Goal: Task Accomplishment & Management: Use online tool/utility

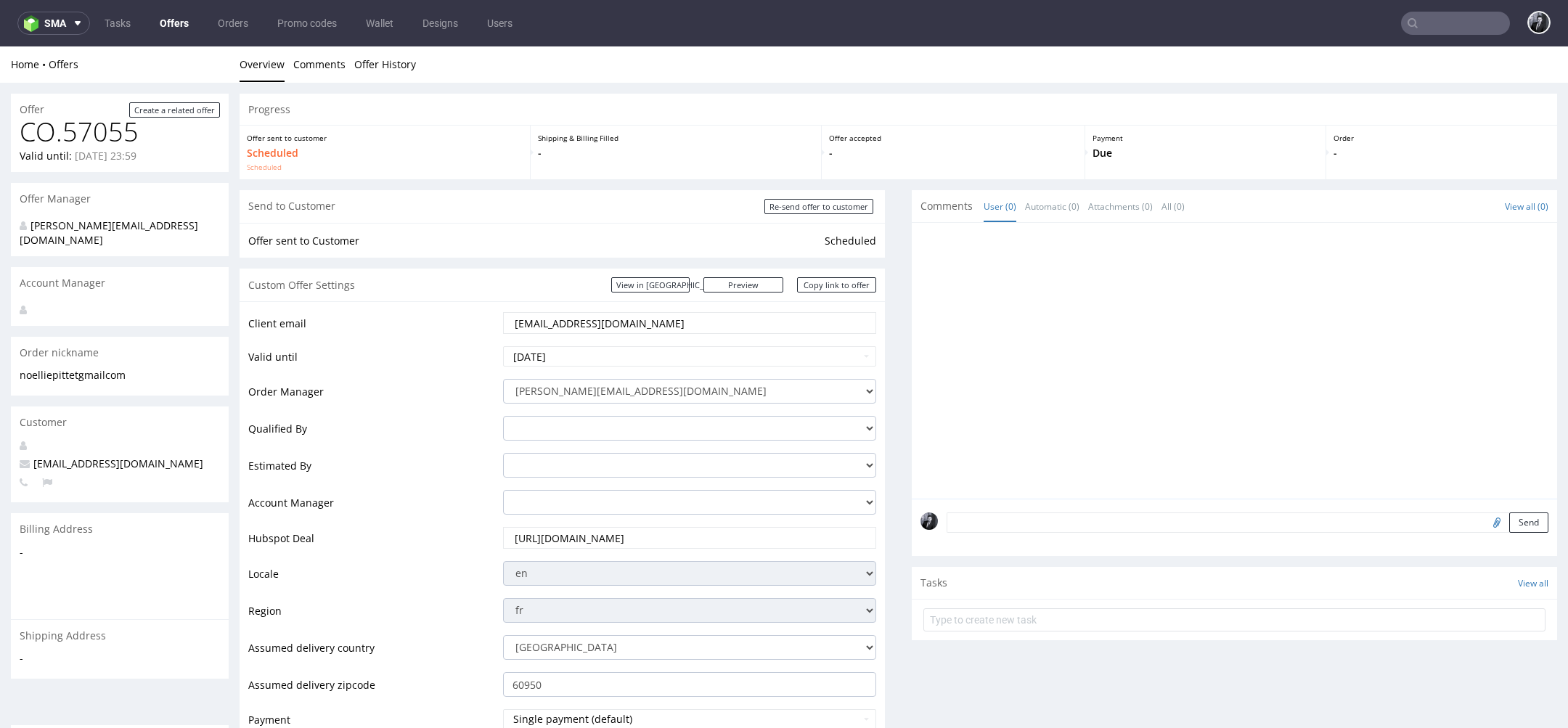
scroll to position [3, 0]
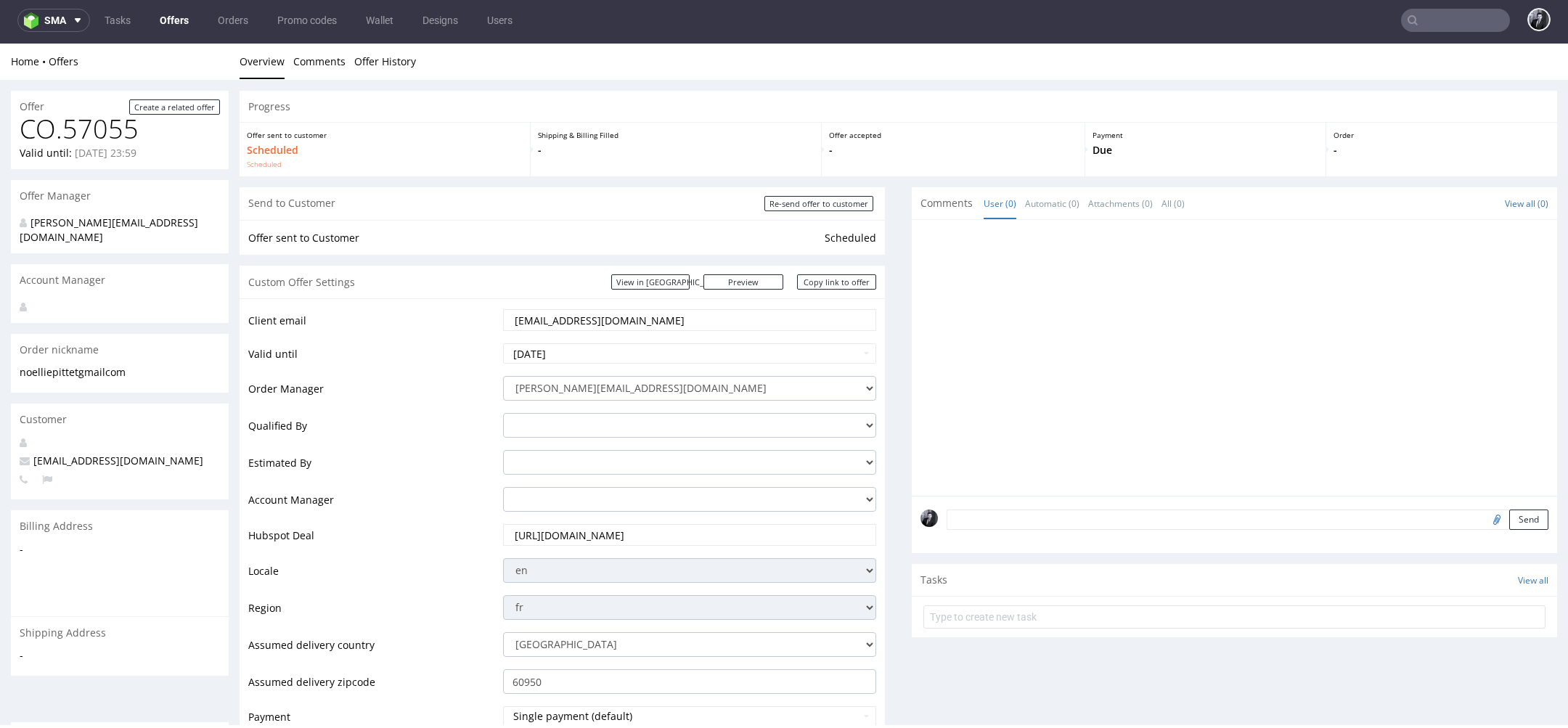
click at [182, 27] on link "Offers" at bounding box center [174, 20] width 46 height 23
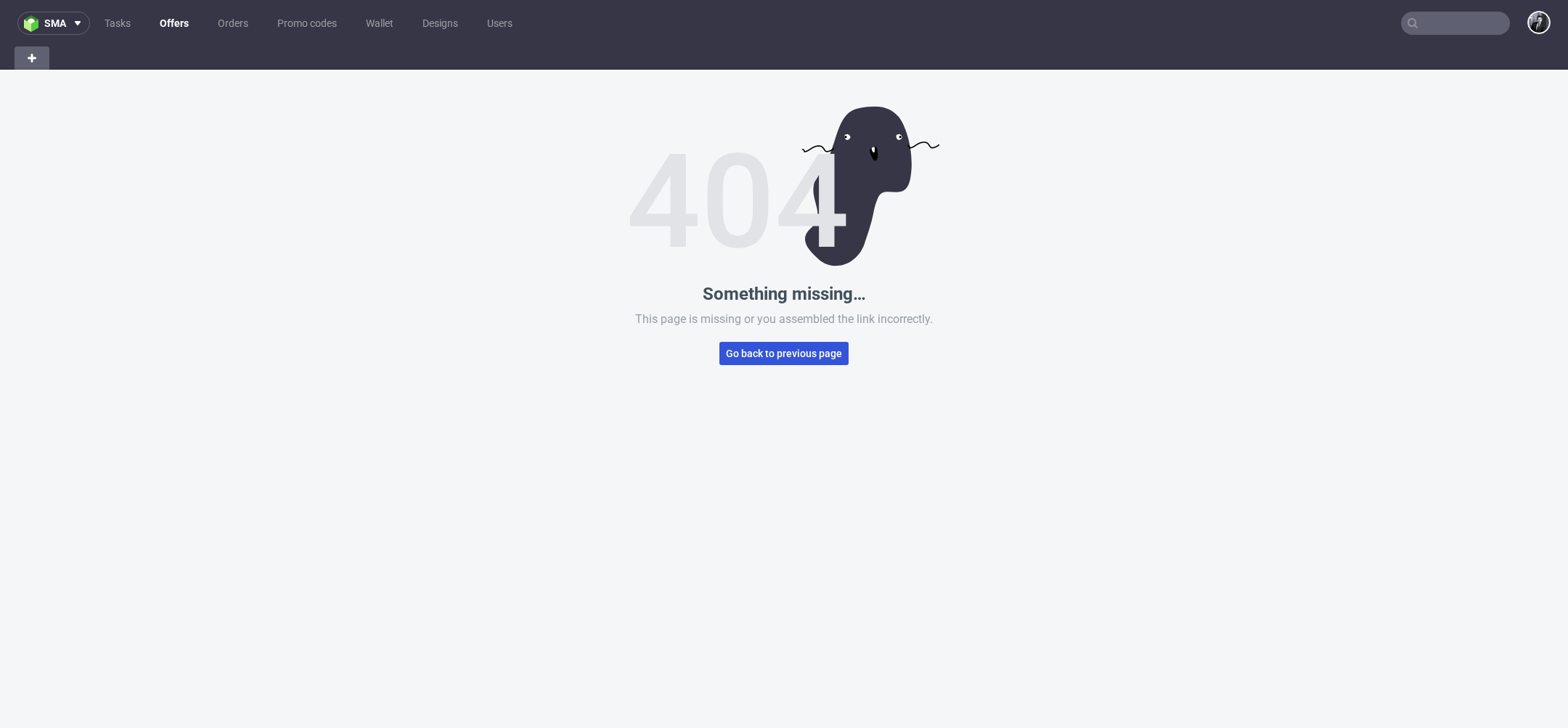
click at [772, 352] on span "Go back to previous page" at bounding box center [784, 353] width 116 height 10
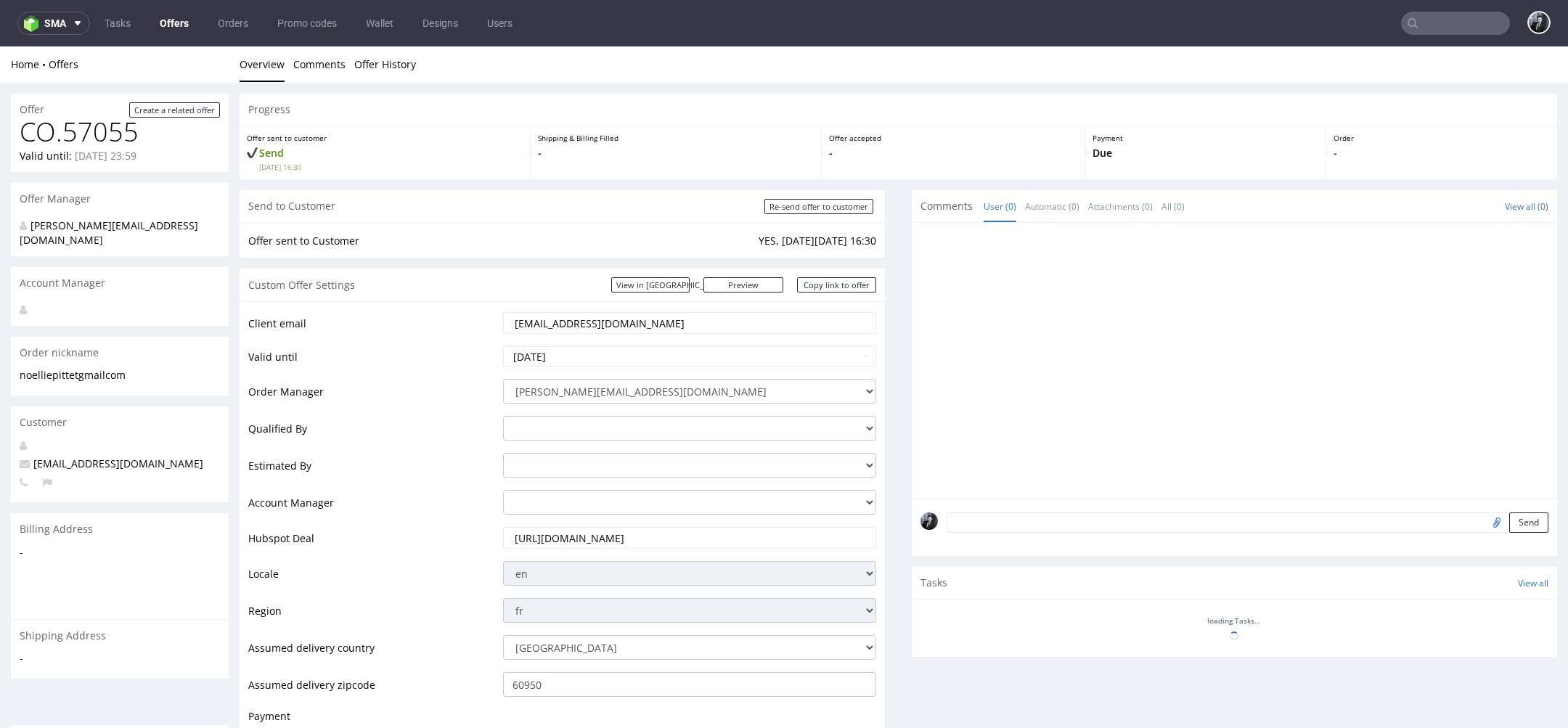
click at [165, 23] on link "Offers" at bounding box center [174, 23] width 46 height 23
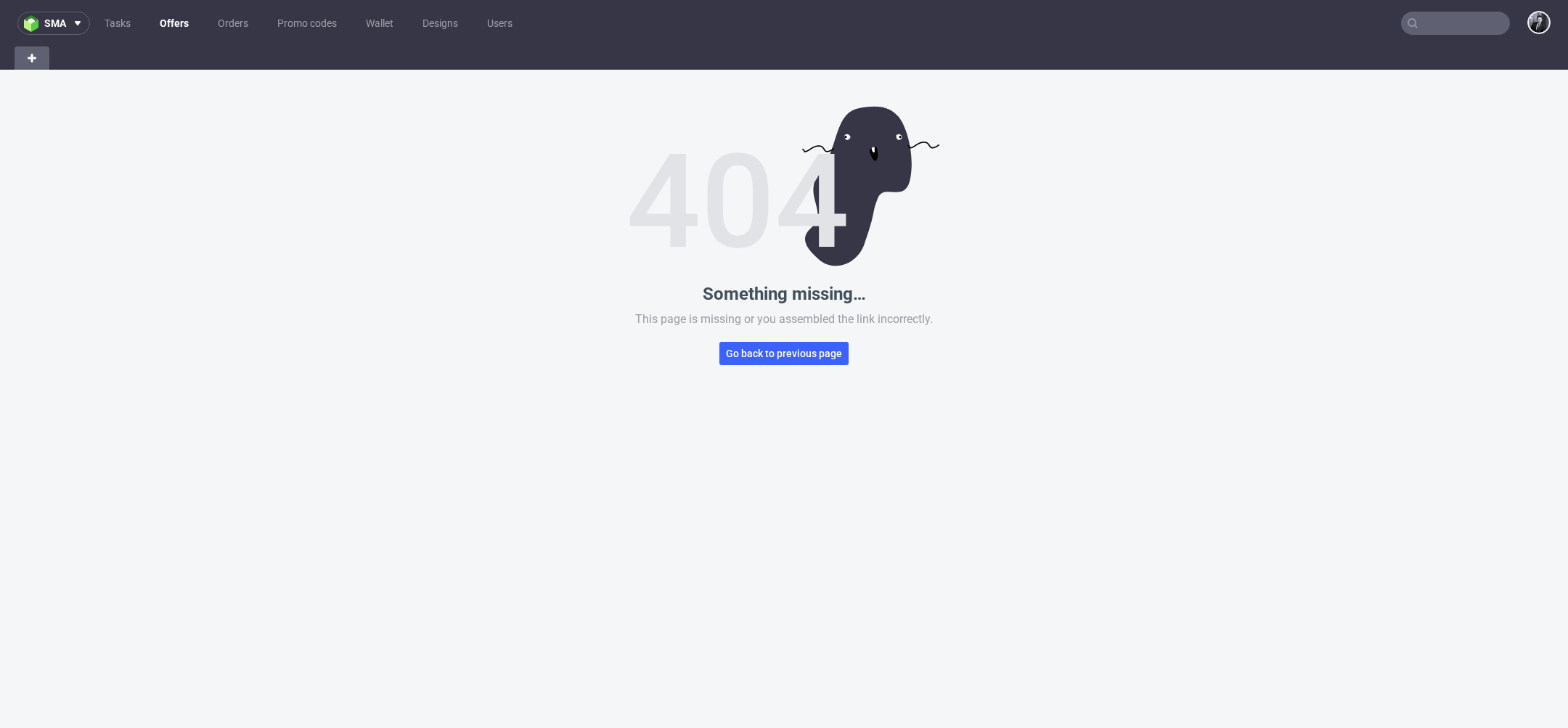
click at [174, 32] on link "Offers" at bounding box center [174, 23] width 46 height 23
click at [808, 352] on span "Go back to previous page" at bounding box center [784, 353] width 116 height 10
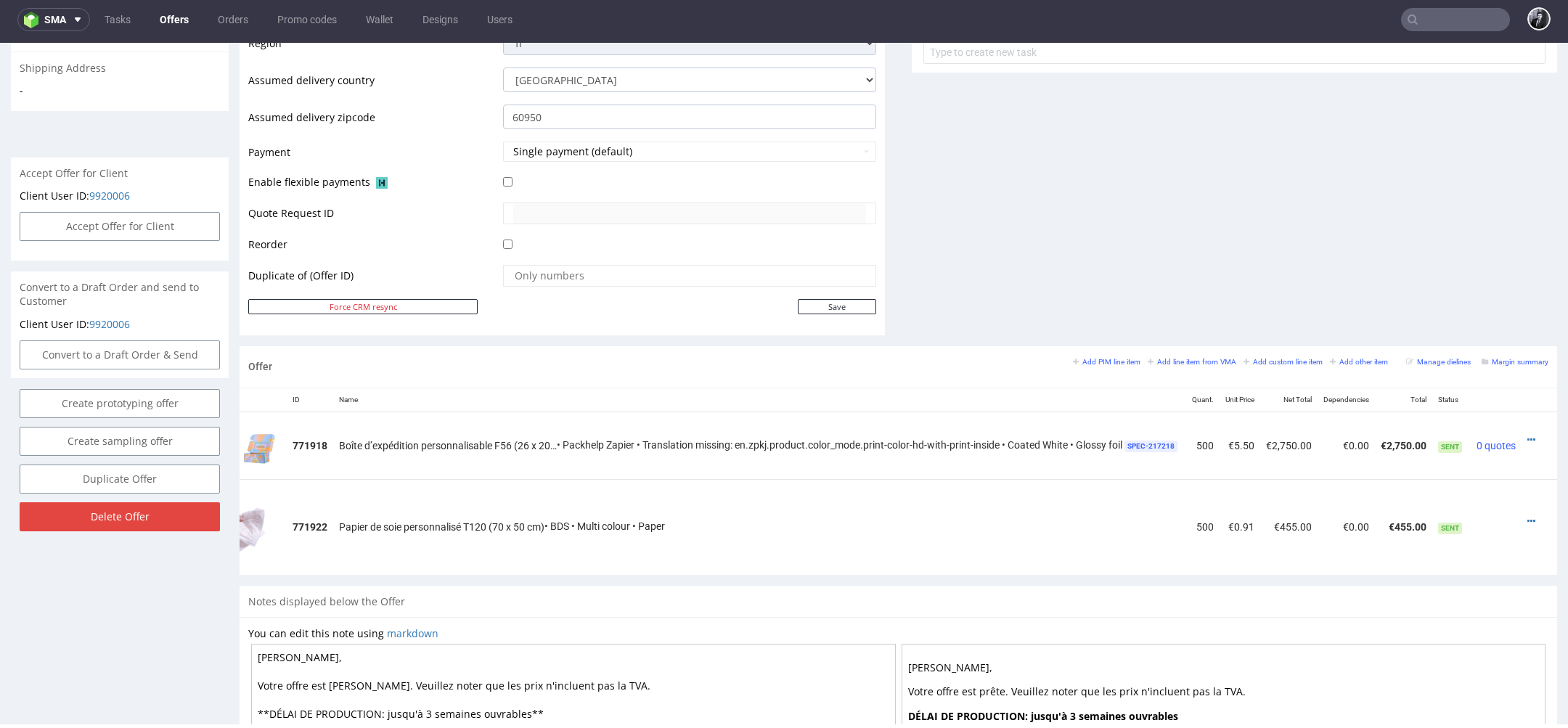
scroll to position [0, 69]
click at [1527, 434] on icon at bounding box center [1531, 439] width 8 height 10
click at [1459, 304] on span "Edit item price" at bounding box center [1465, 303] width 117 height 14
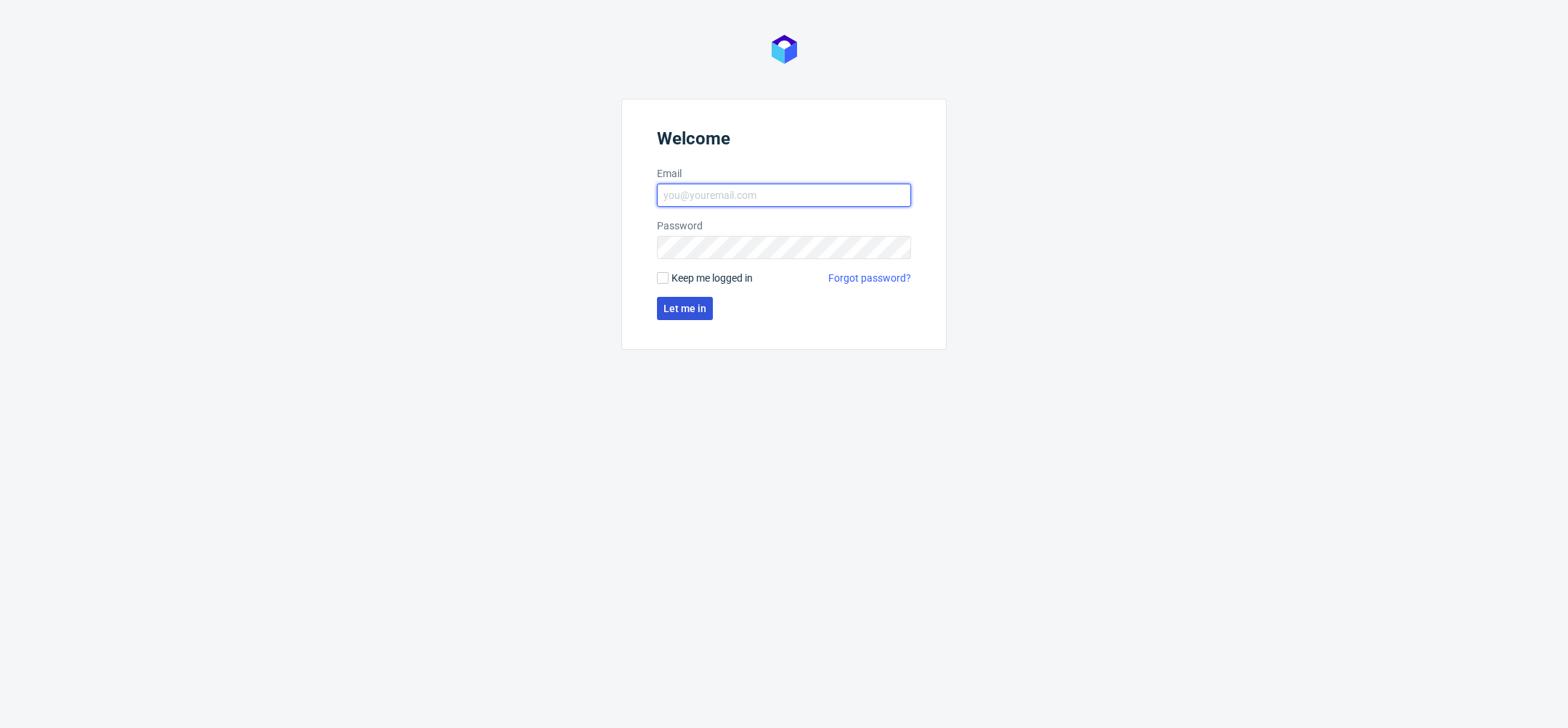
type input "[PERSON_NAME][EMAIL_ADDRESS][DOMAIN_NAME]"
click at [703, 309] on span "Let me in" at bounding box center [685, 308] width 43 height 10
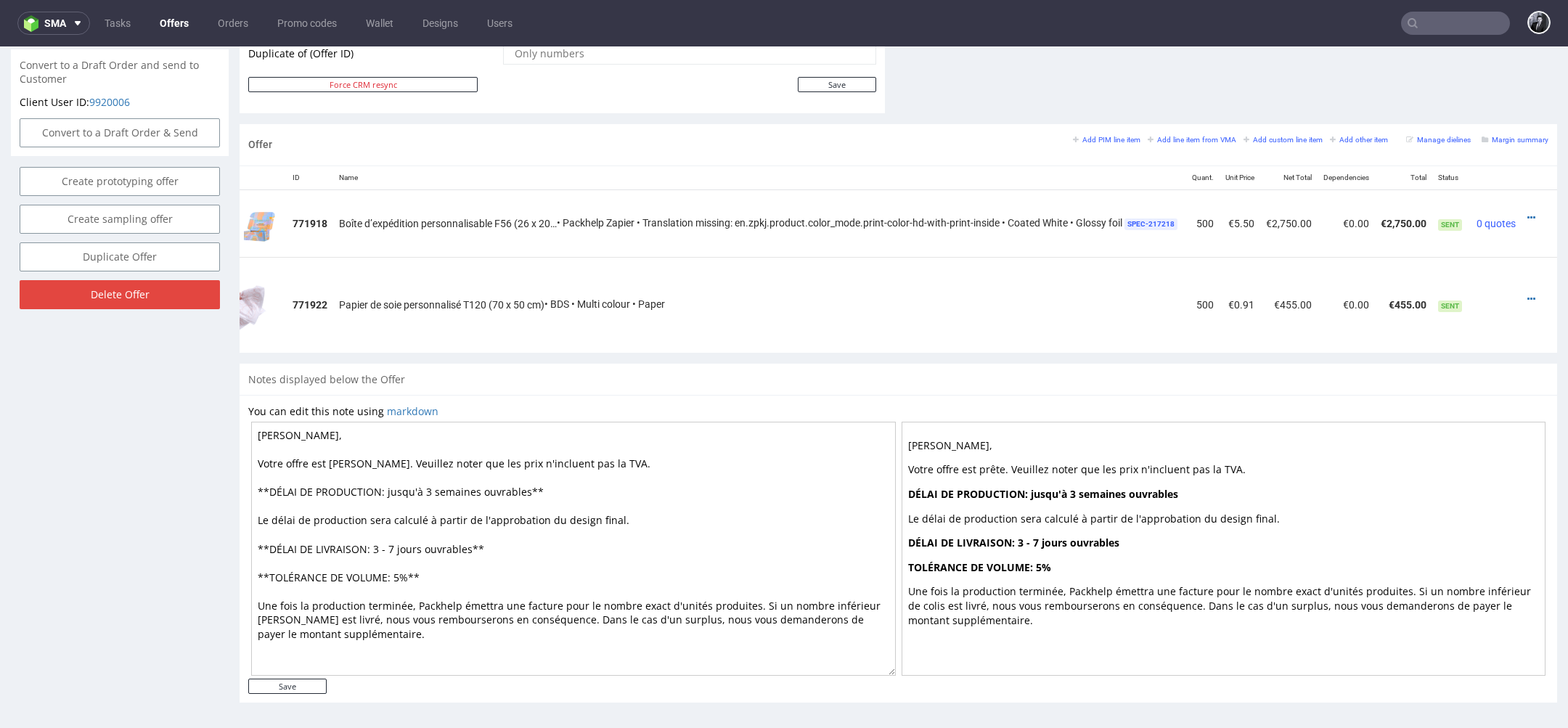
scroll to position [0, 69]
click at [1527, 214] on icon at bounding box center [1531, 217] width 8 height 10
click at [1488, 270] on span "Edit item price" at bounding box center [1465, 269] width 117 height 14
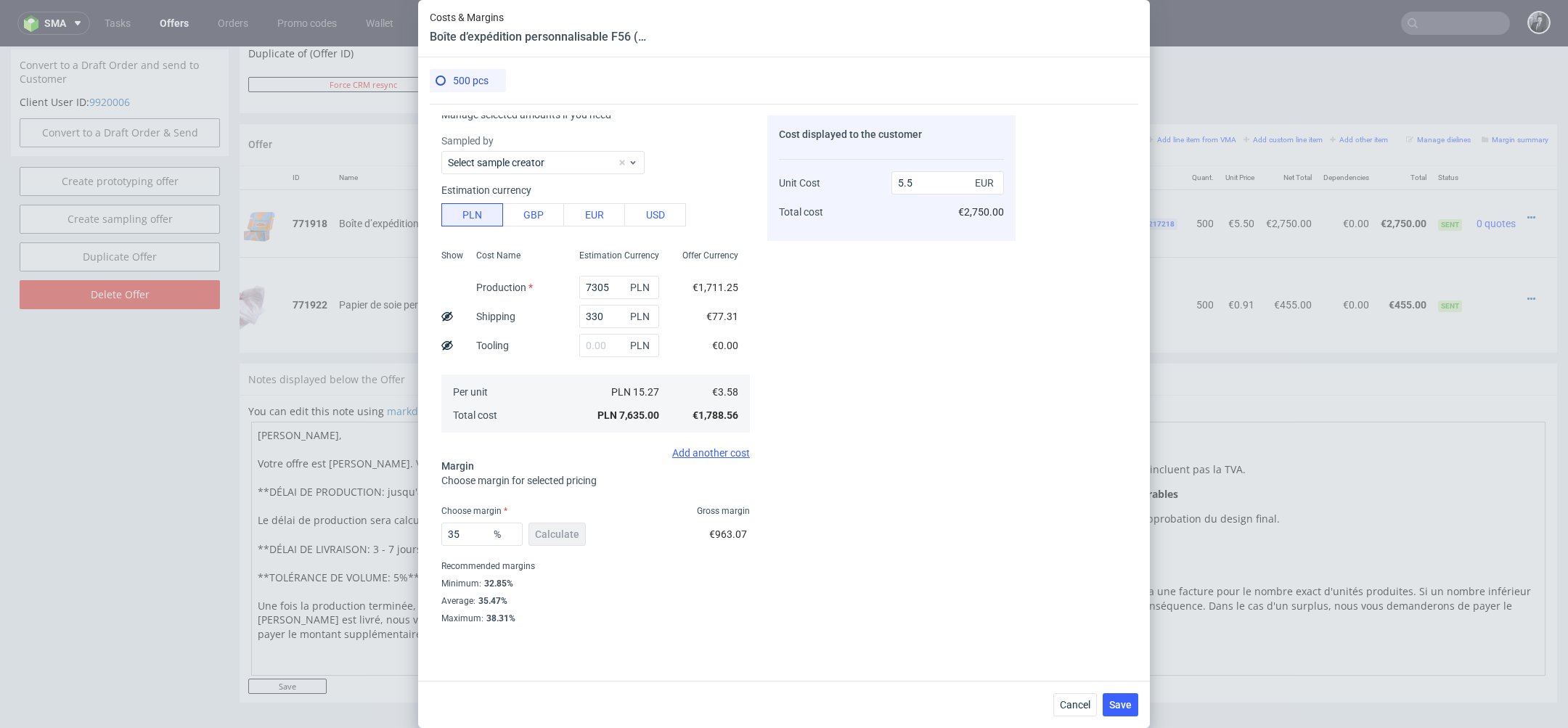
scroll to position [21, 0]
click at [948, 189] on input "5.5" at bounding box center [947, 182] width 112 height 23
type input "5"
type input "28.4"
type input "4.99"
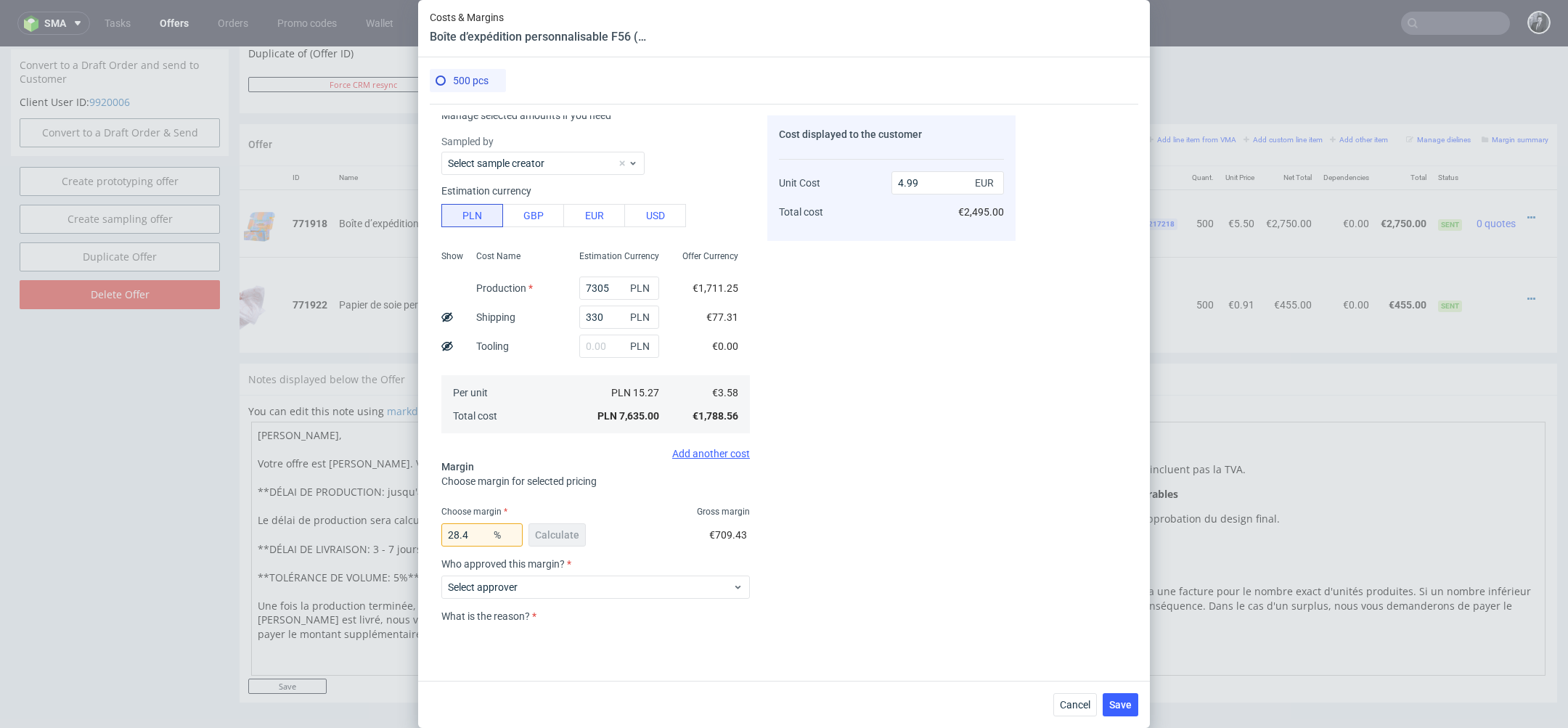
click at [854, 335] on div "Cost displayed to the customer Unit Cost Total cost 4.99 EUR €2,495.00" at bounding box center [891, 369] width 248 height 508
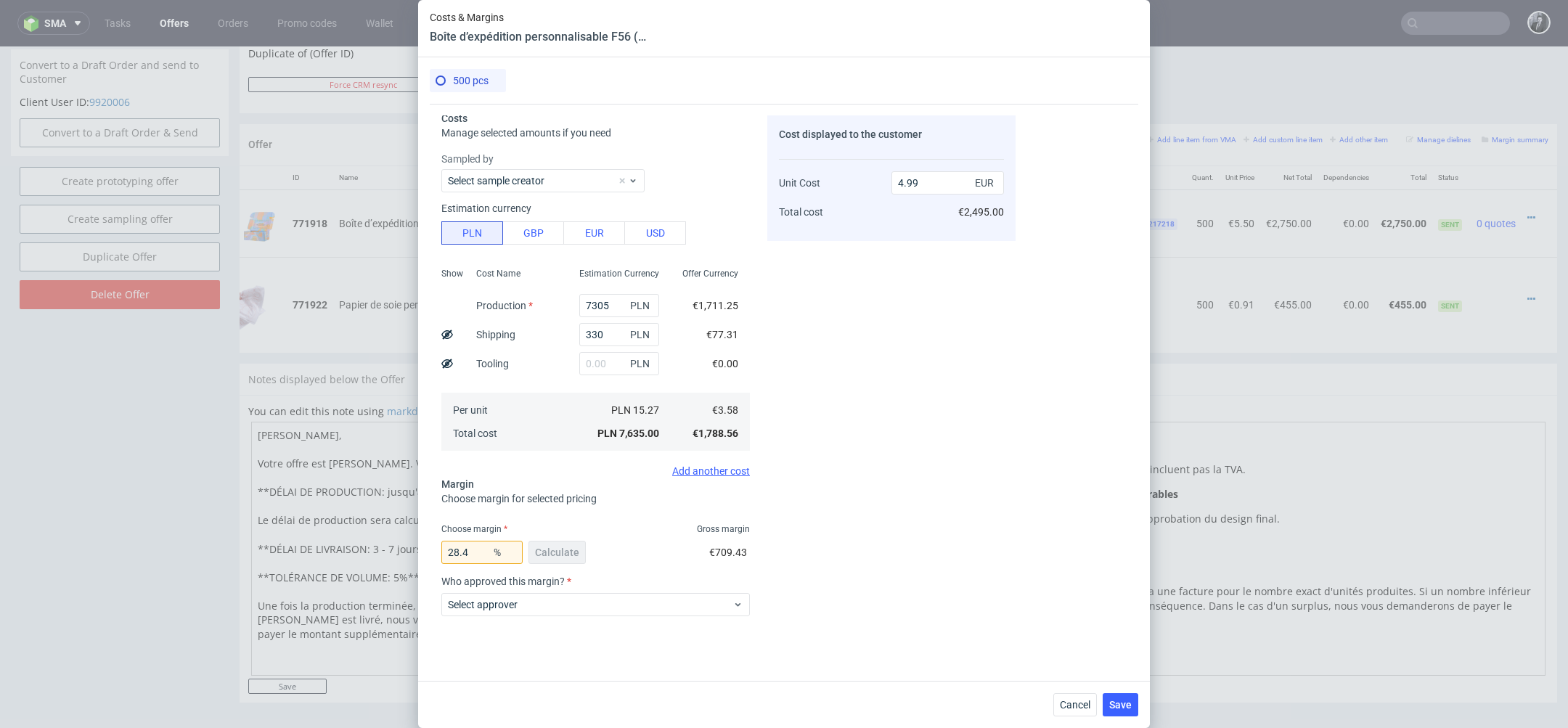
scroll to position [0, 0]
click at [1078, 710] on span "Cancel" at bounding box center [1075, 704] width 30 height 10
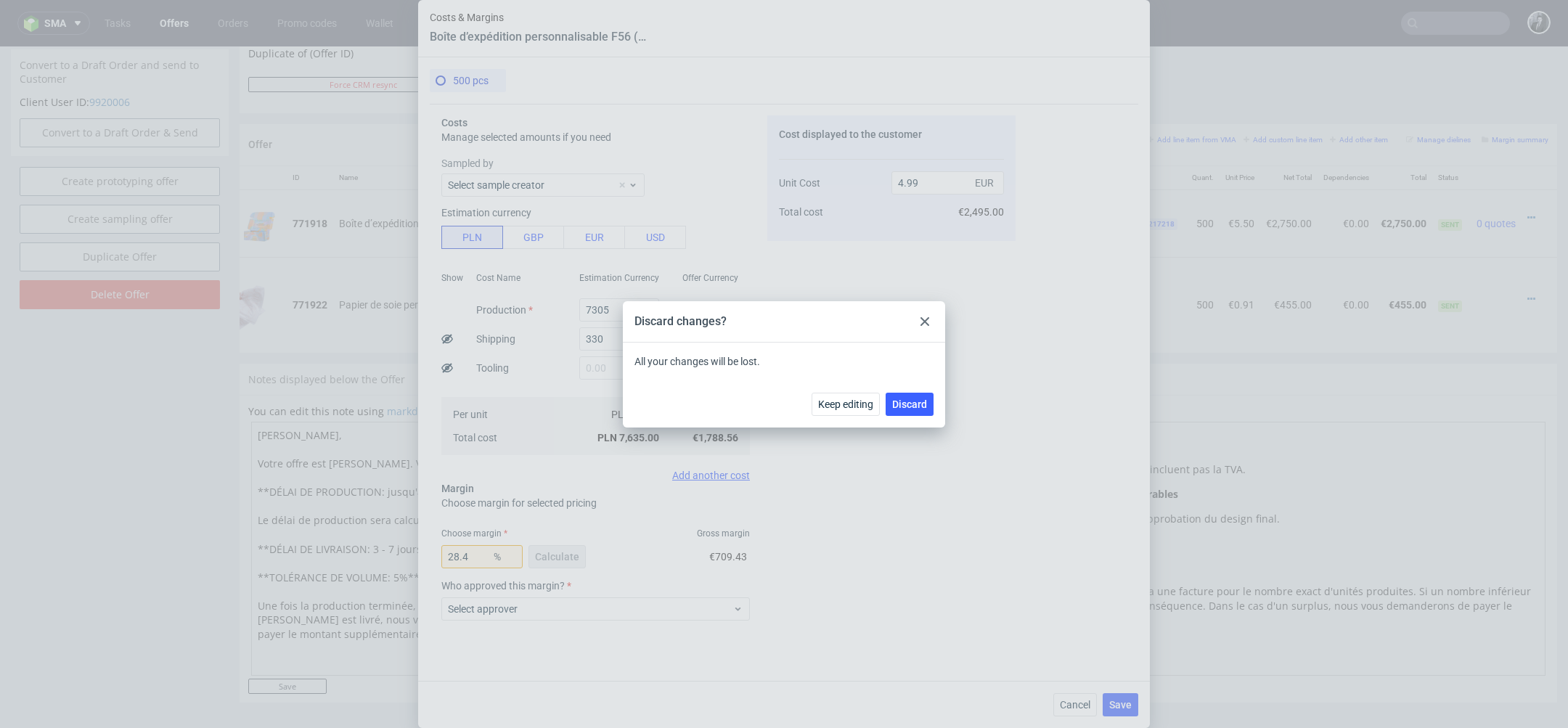
click at [930, 317] on div at bounding box center [925, 321] width 18 height 18
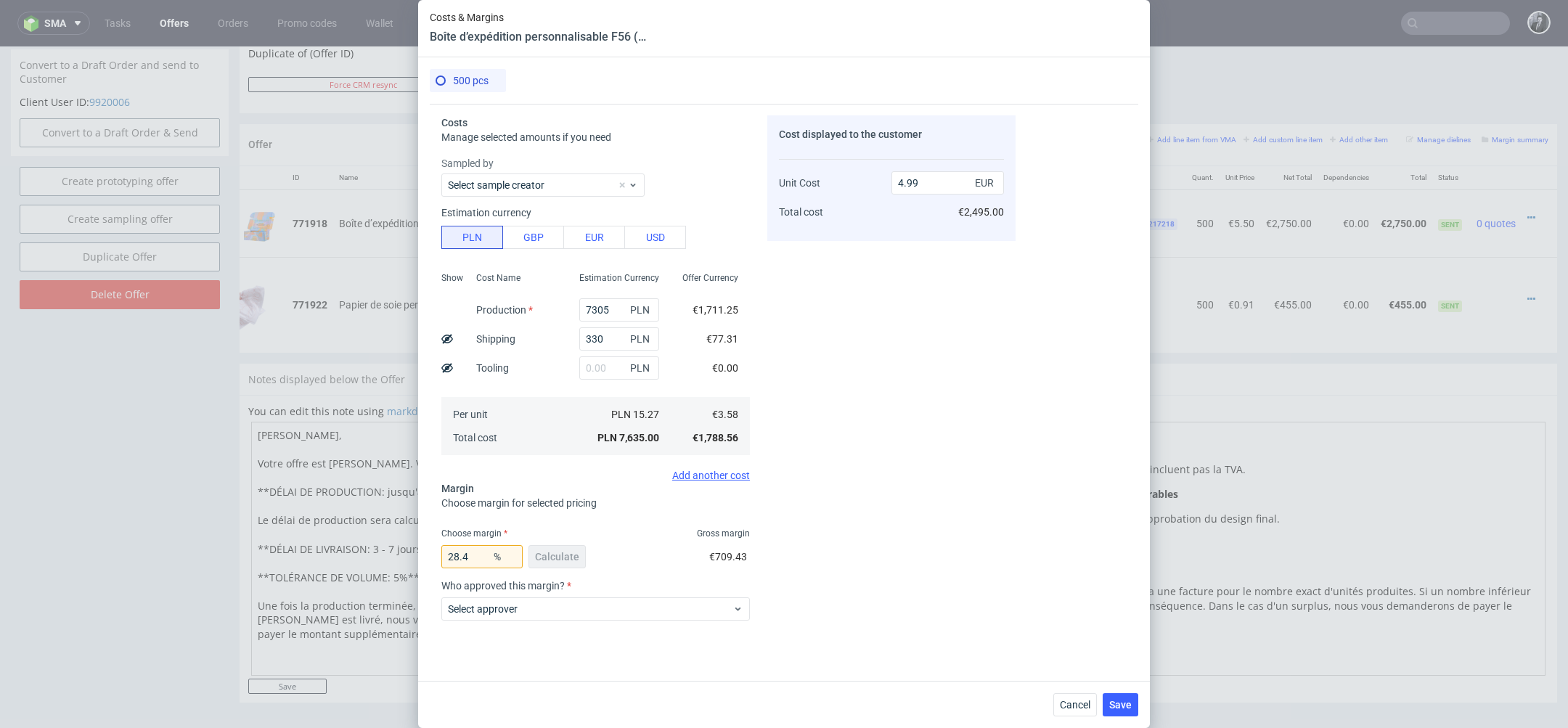
scroll to position [127, 0]
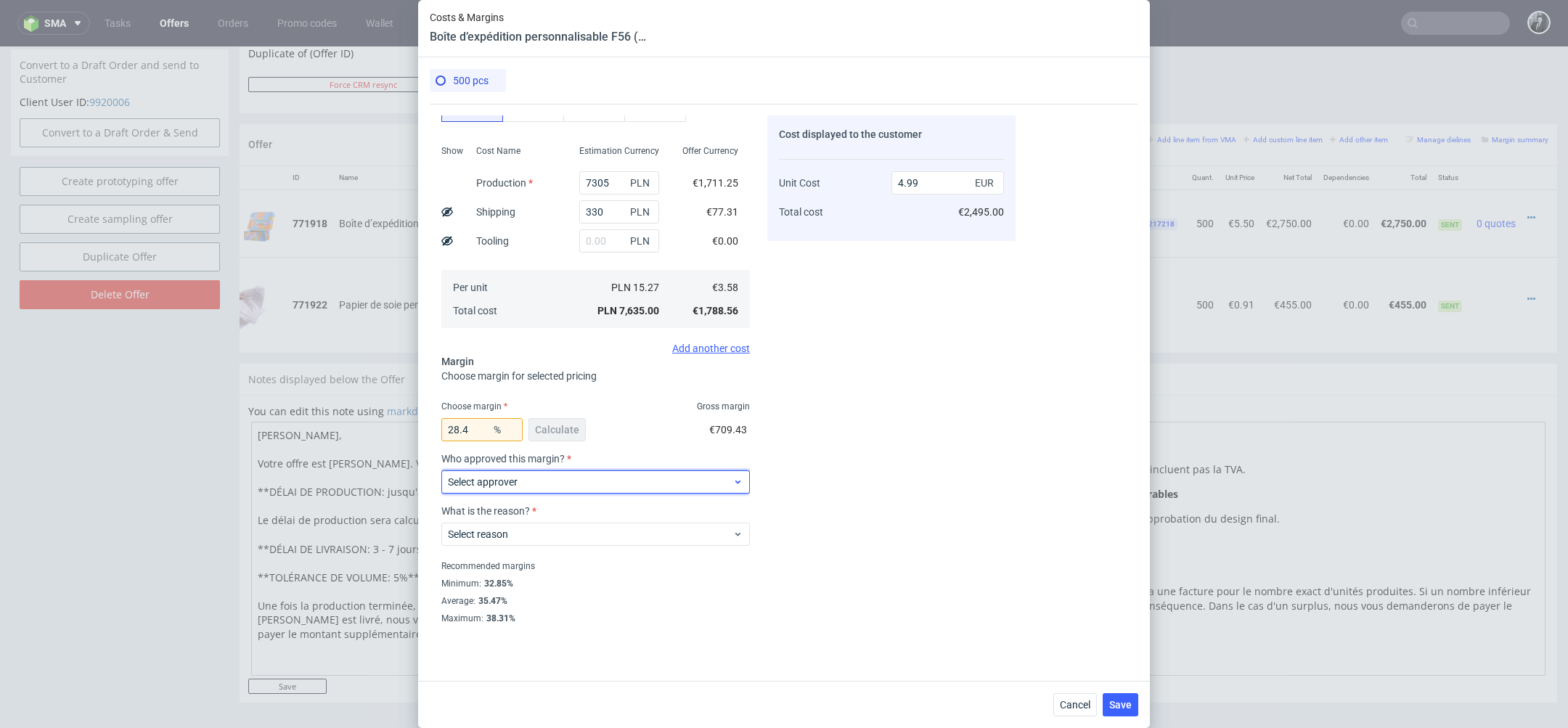
click at [624, 487] on span "Select approver" at bounding box center [591, 482] width 285 height 14
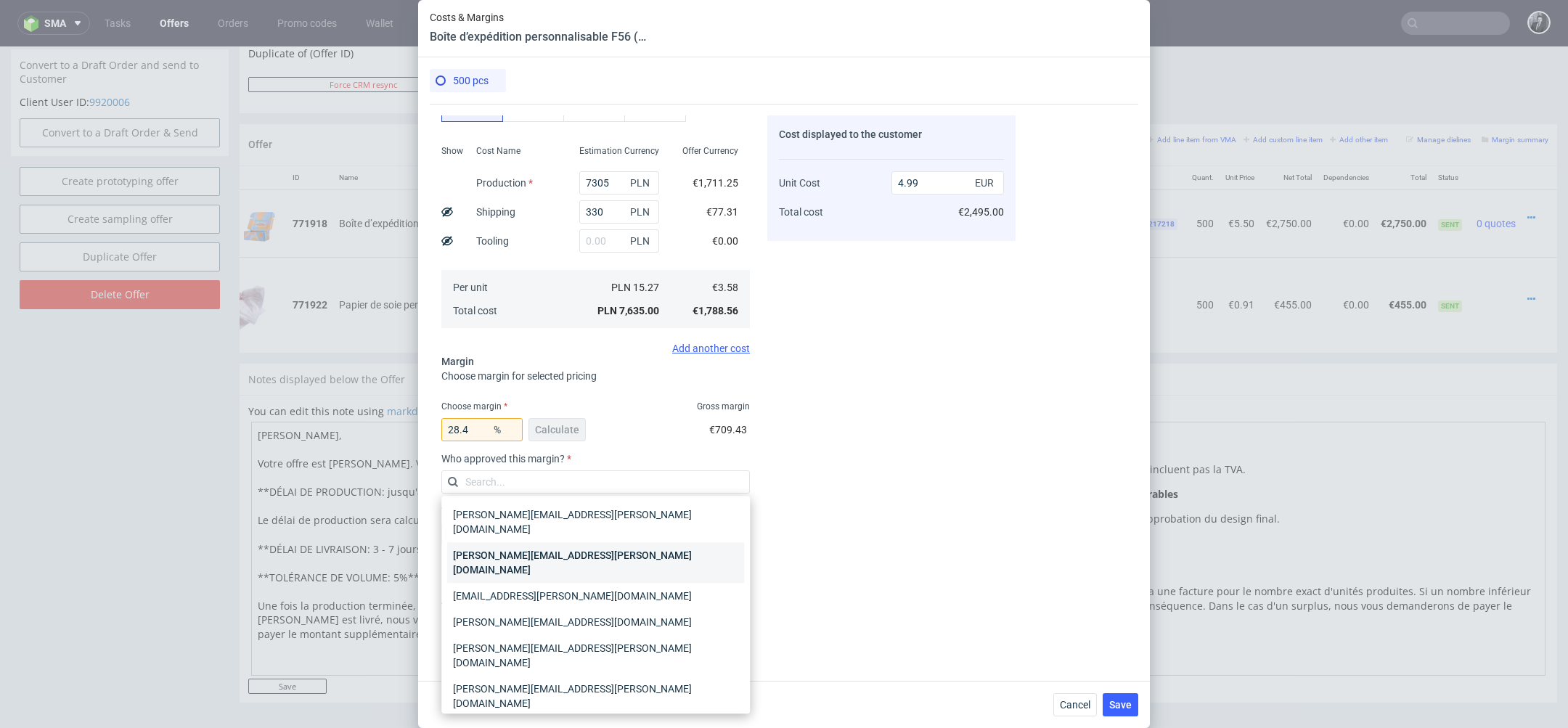
click at [613, 542] on div "[PERSON_NAME][EMAIL_ADDRESS][PERSON_NAME][DOMAIN_NAME]" at bounding box center [595, 562] width 297 height 41
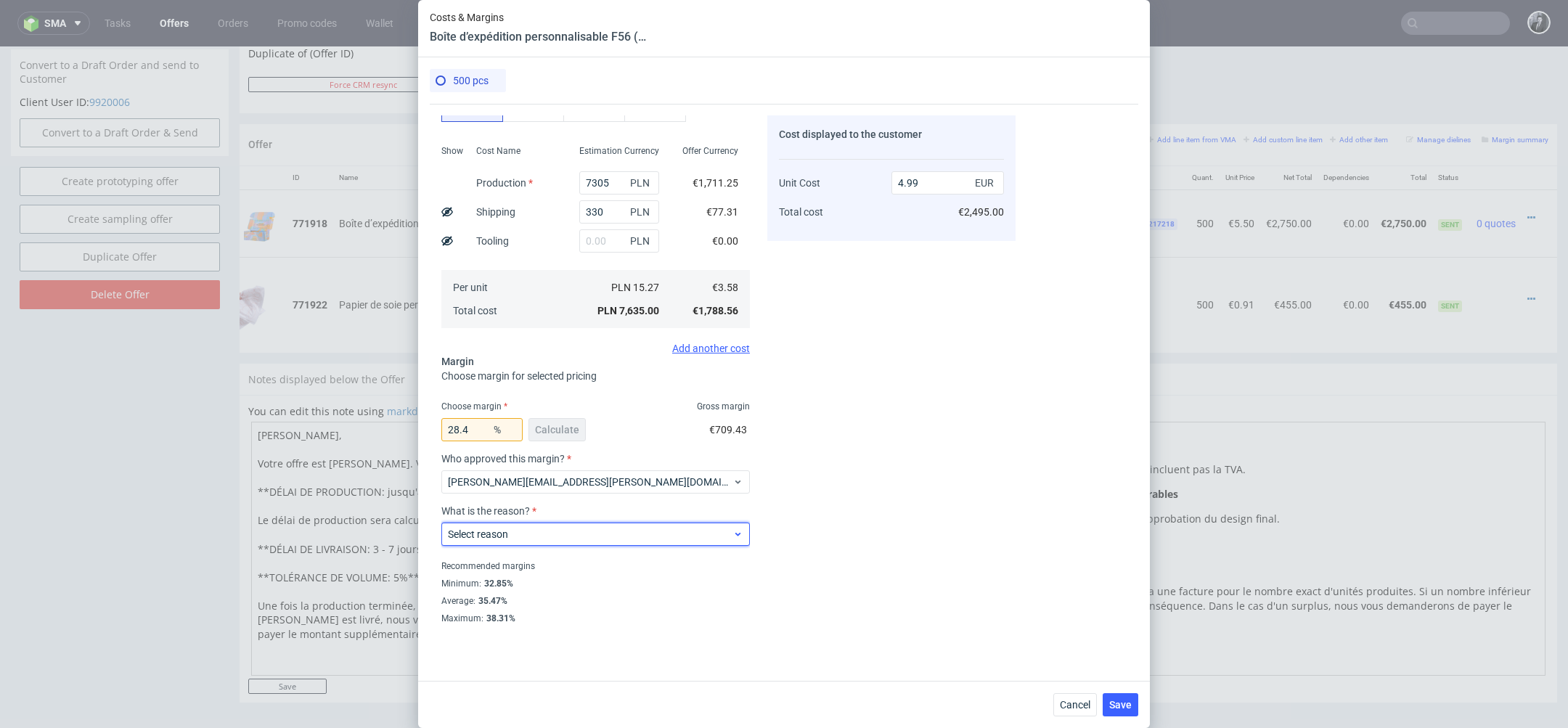
click at [626, 537] on span "Select reason" at bounding box center [591, 534] width 285 height 14
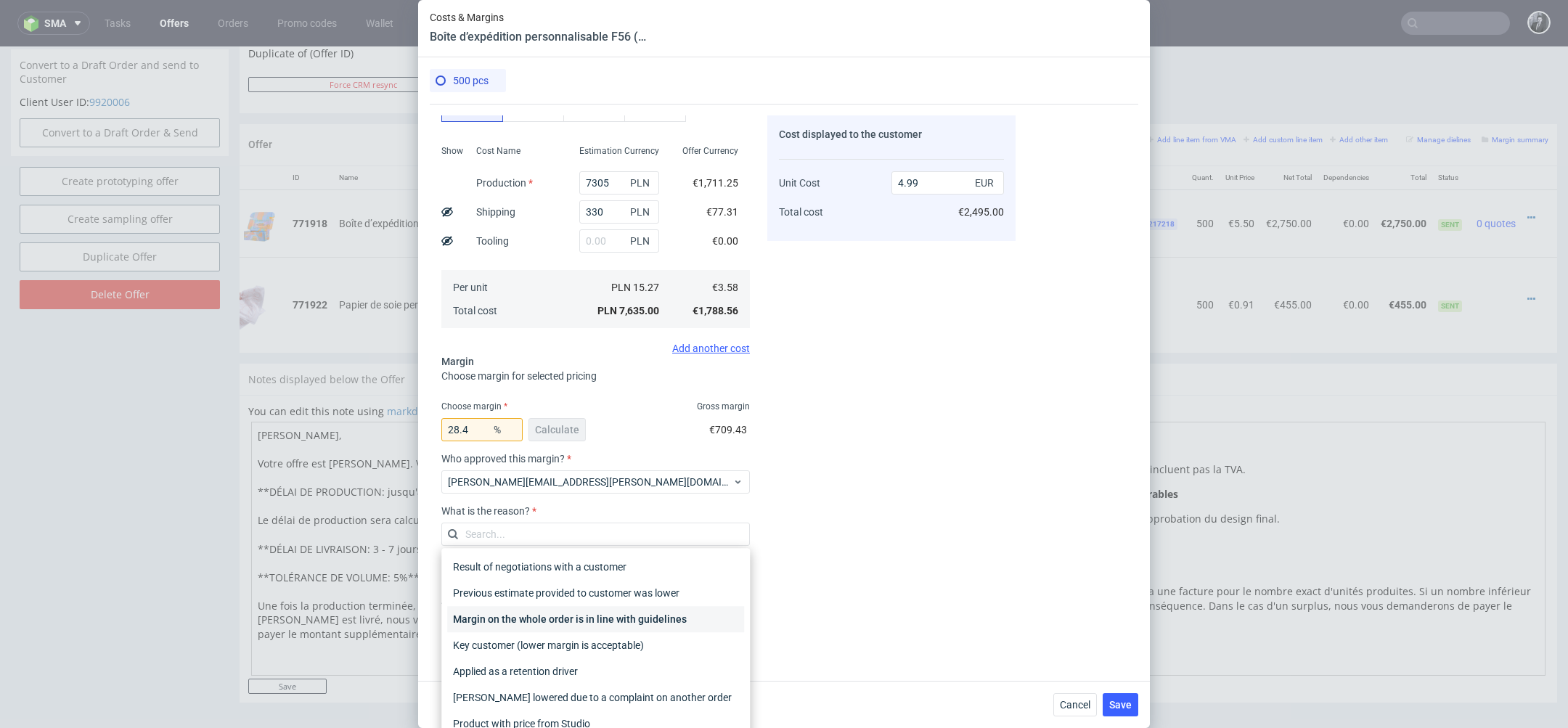
click at [623, 616] on div "Margin on the whole order is in line with guidelines" at bounding box center [595, 619] width 297 height 26
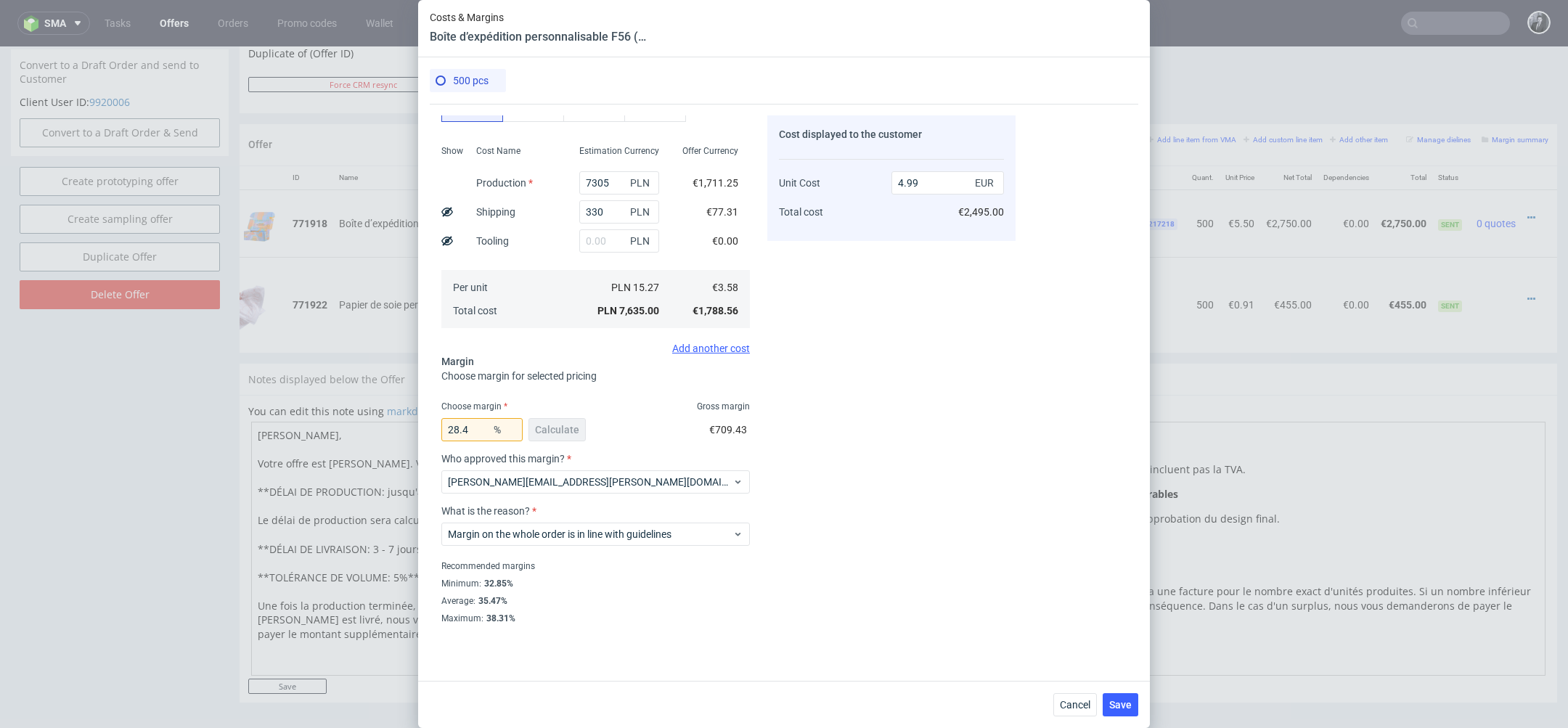
scroll to position [55, 0]
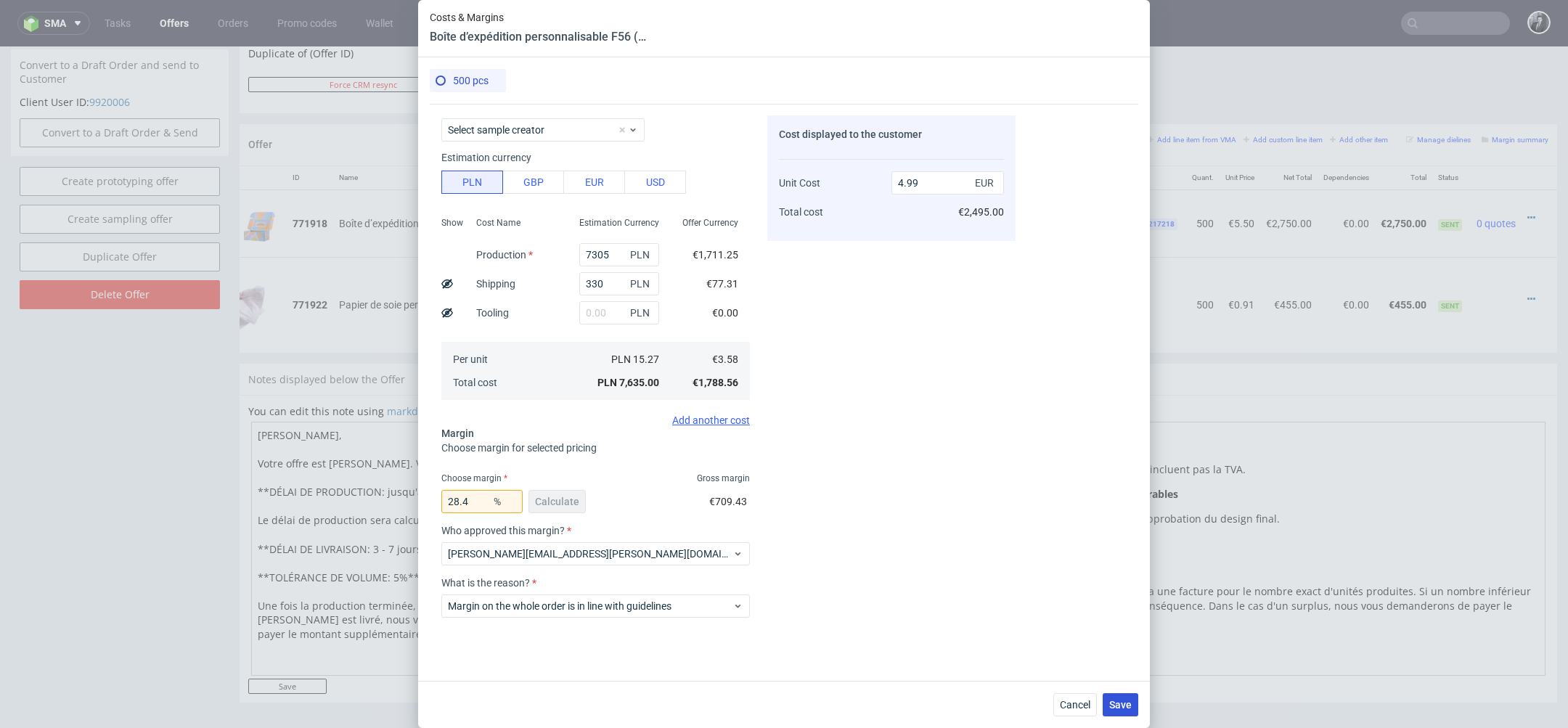
click at [1116, 699] on span "Save" at bounding box center [1121, 704] width 22 height 10
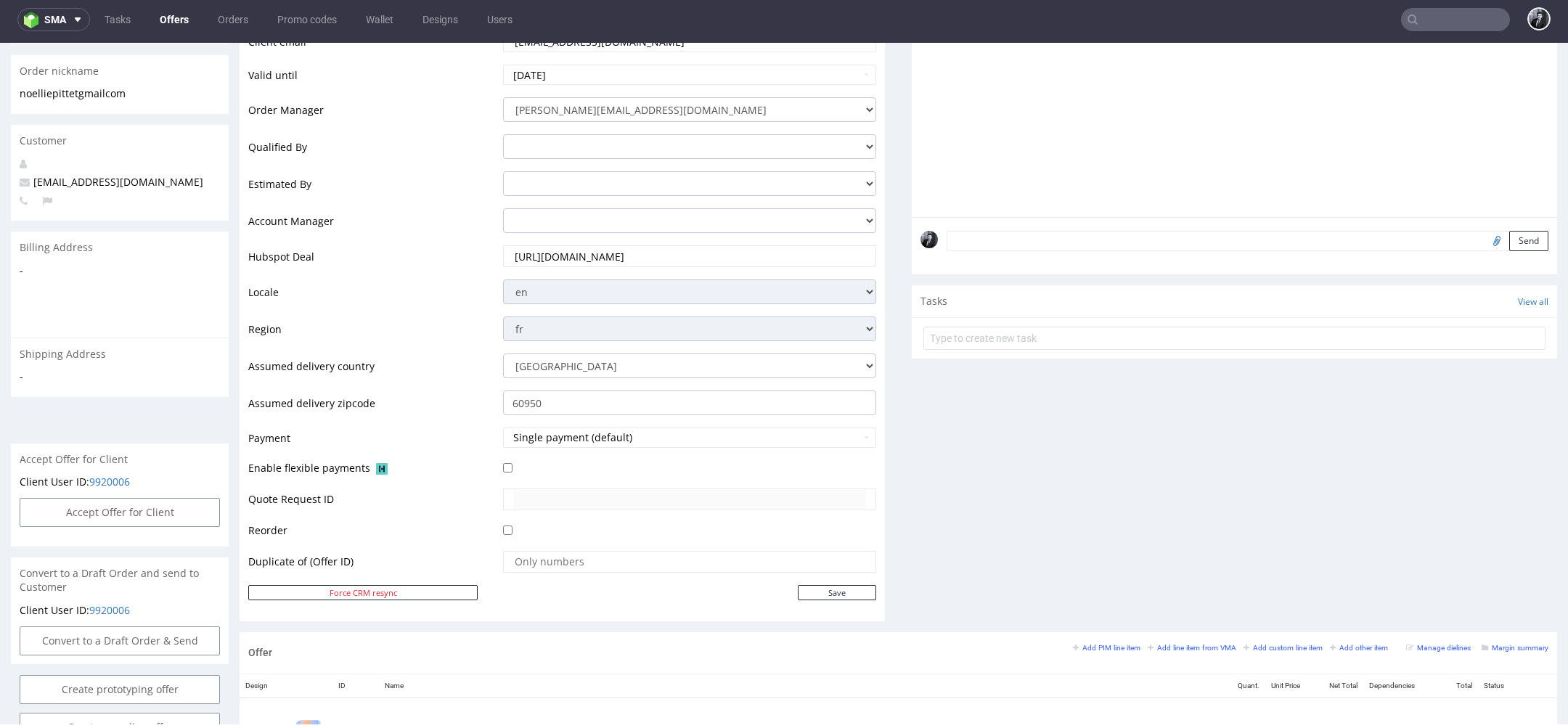
scroll to position [250, 0]
